Goal: Transaction & Acquisition: Book appointment/travel/reservation

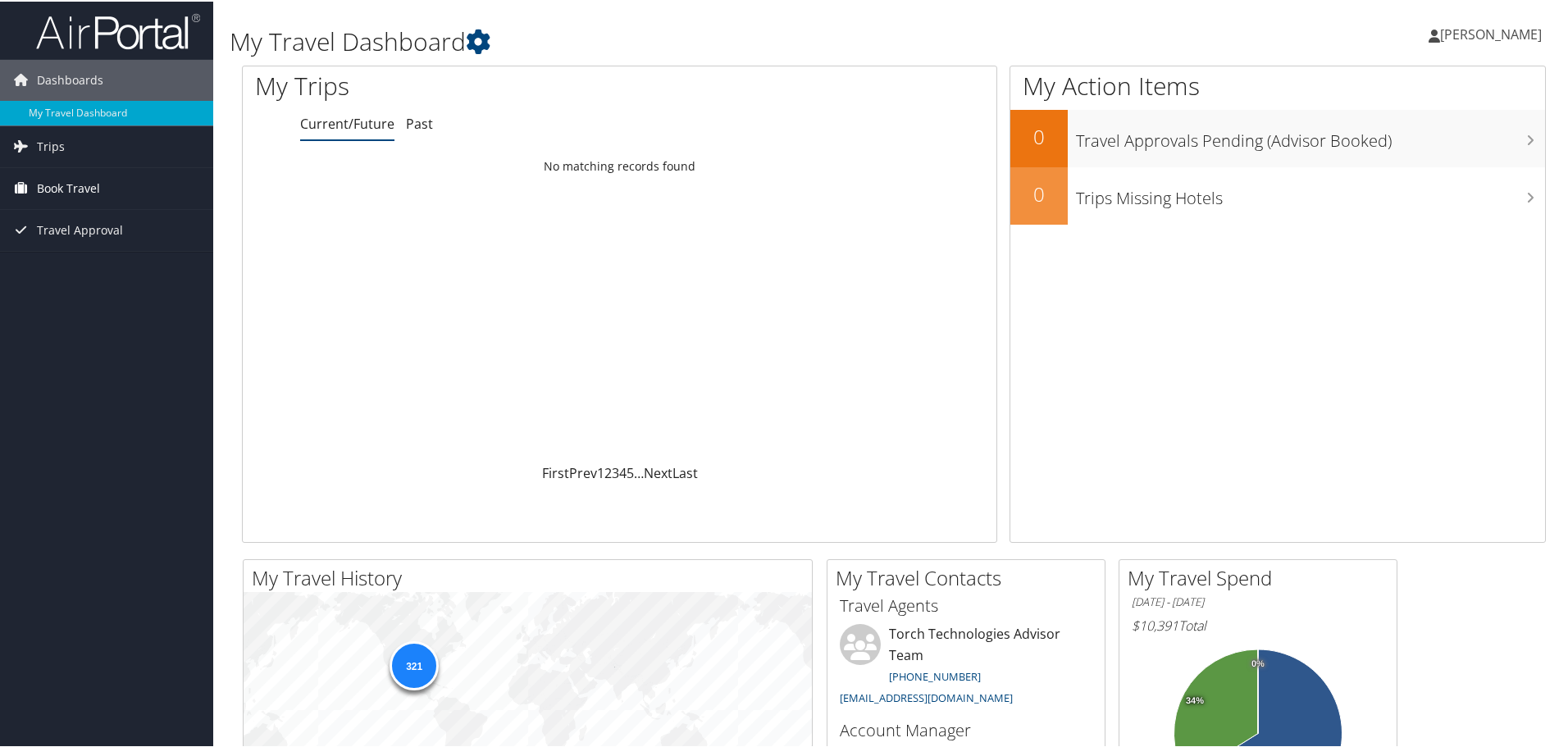
click at [49, 187] on span "Book Travel" at bounding box center [68, 187] width 63 height 41
click at [96, 275] on link "Book/Manage Online Trips" at bounding box center [106, 269] width 213 height 25
click at [1202, 318] on div "My Action Items 0 Travel Approvals Pending (Advisor Booked) 0 Trips Missing Hot…" at bounding box center [1278, 303] width 536 height 477
click at [624, 327] on div "Loading... No matching records found" at bounding box center [619, 305] width 753 height 311
